Goal: Register for event/course

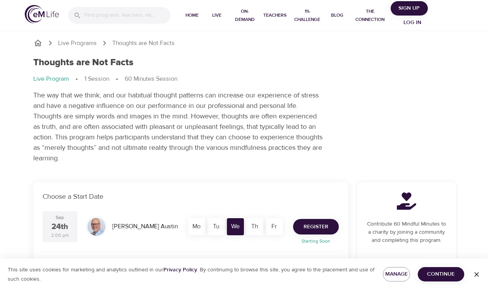
click at [326, 226] on span "Register" at bounding box center [316, 227] width 25 height 10
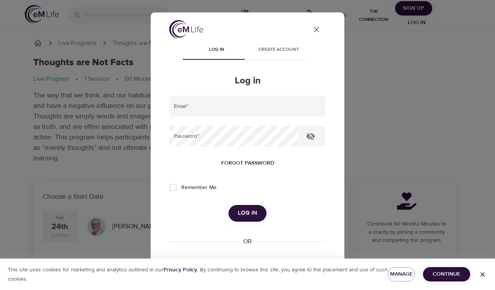
type input "[EMAIL_ADDRESS][DOMAIN_NAME]"
click at [252, 209] on span "Log in" at bounding box center [247, 213] width 19 height 10
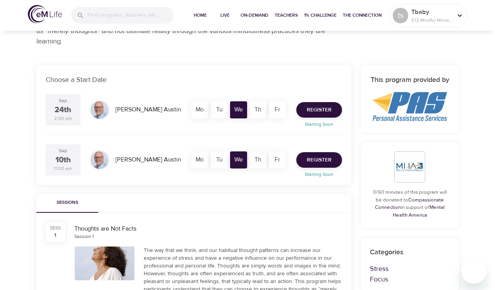
scroll to position [116, 0]
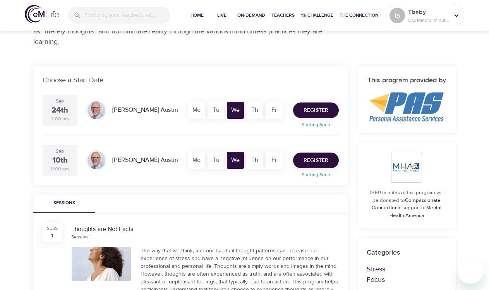
click at [326, 107] on span "Register" at bounding box center [316, 110] width 25 height 10
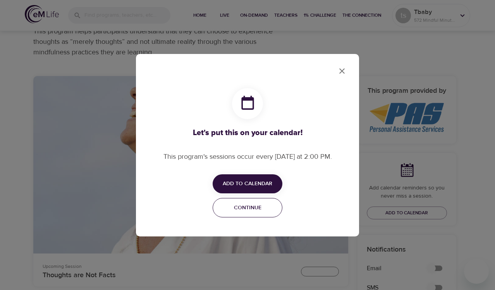
checkbox input "true"
click at [256, 183] on span "Add to Calendar" at bounding box center [248, 184] width 50 height 10
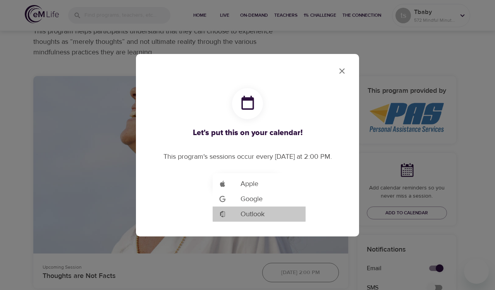
click at [251, 215] on span "Outlook" at bounding box center [253, 214] width 24 height 10
